Goal: Task Accomplishment & Management: Manage account settings

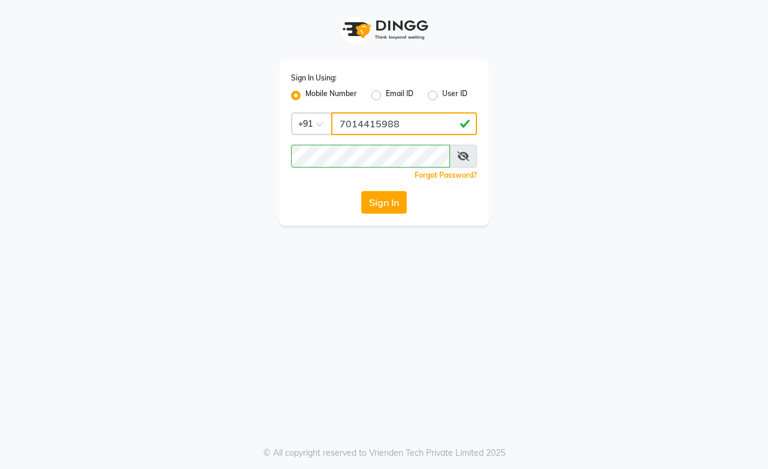
click at [357, 117] on input "7014415988" at bounding box center [404, 123] width 146 height 23
type input "9828338644"
click at [377, 200] on button "Sign In" at bounding box center [384, 202] width 46 height 23
